Goal: Task Accomplishment & Management: Use online tool/utility

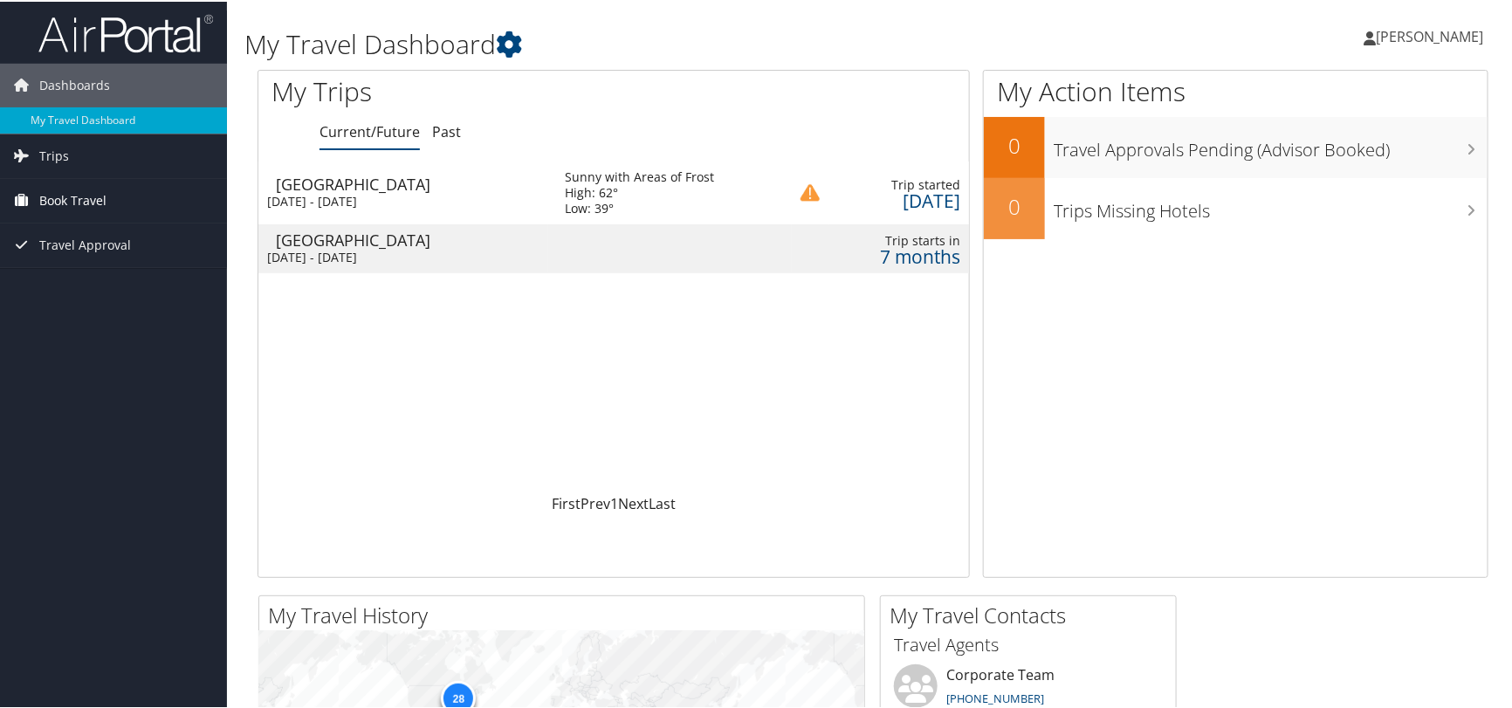
click at [113, 204] on link "Book Travel" at bounding box center [113, 199] width 227 height 44
click at [138, 334] on link "Travel Approval" at bounding box center [113, 322] width 227 height 44
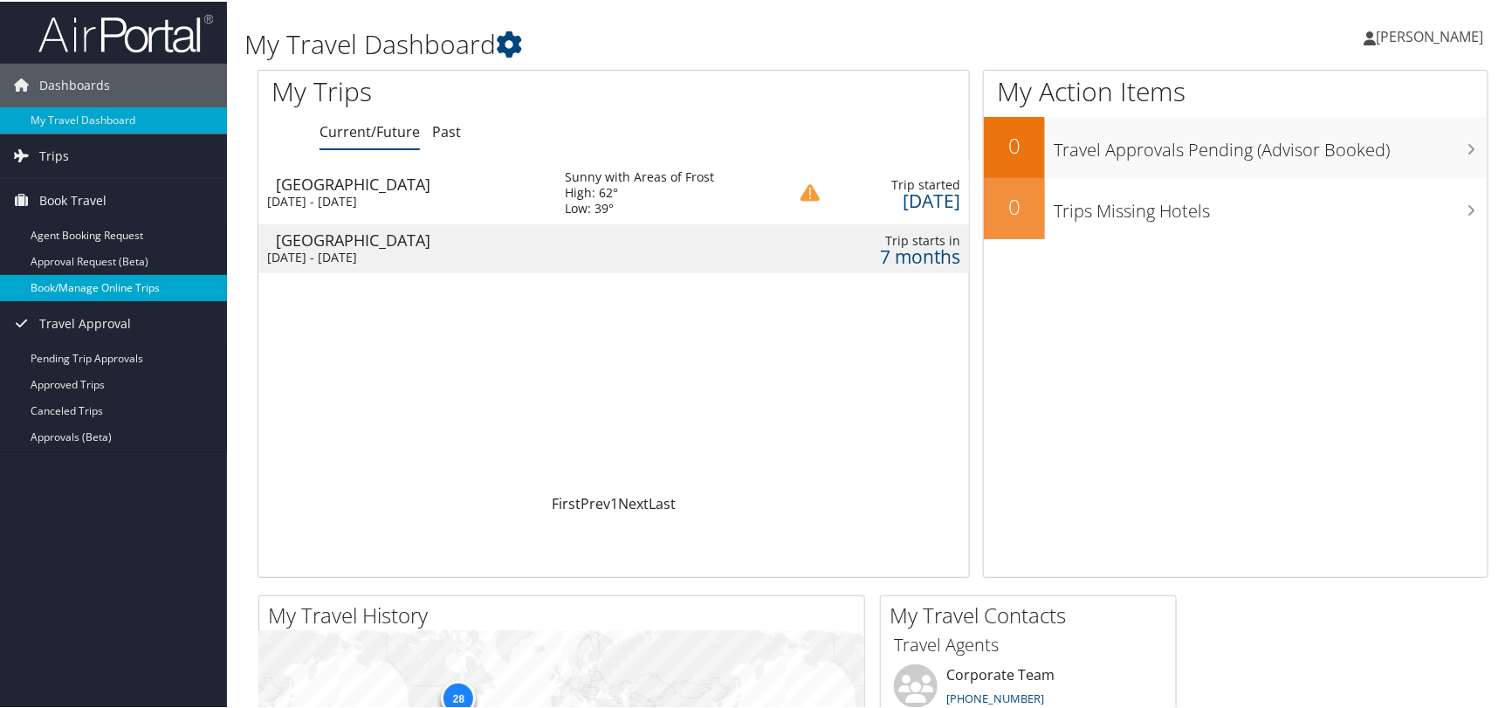
click at [114, 291] on link "Book/Manage Online Trips" at bounding box center [113, 286] width 227 height 26
